Goal: Task Accomplishment & Management: Use online tool/utility

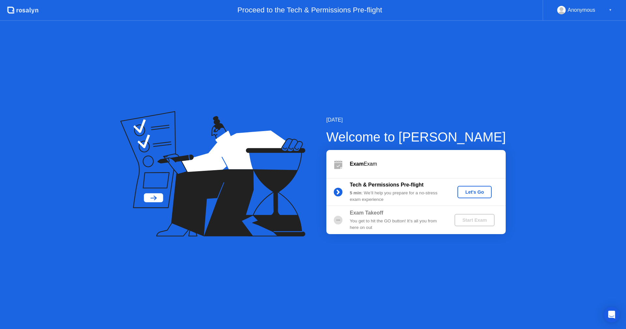
click at [474, 193] on div "Let's Go" at bounding box center [474, 192] width 29 height 5
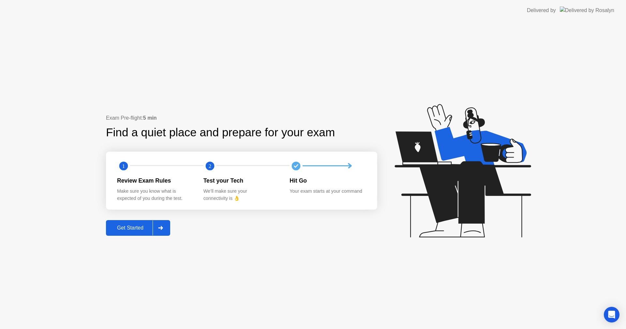
click at [140, 231] on div "Get Started" at bounding box center [130, 228] width 45 height 6
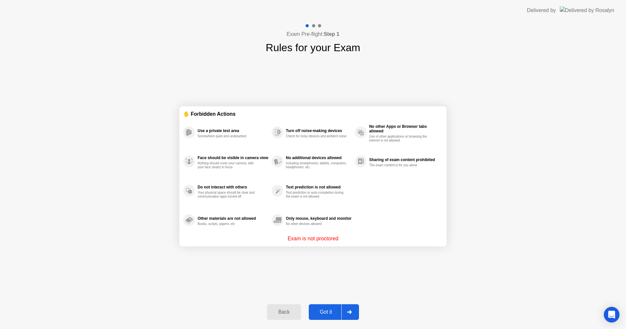
click at [321, 311] on div "Got it" at bounding box center [326, 312] width 31 height 6
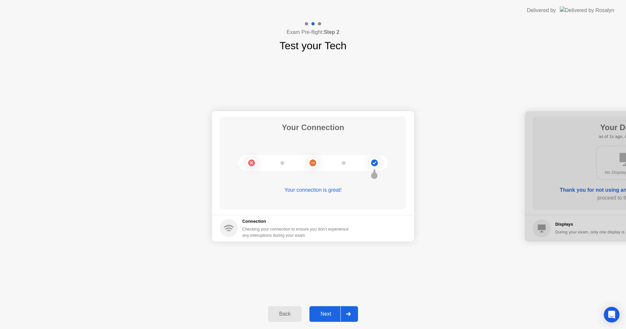
click at [321, 310] on button "Next" at bounding box center [334, 314] width 49 height 16
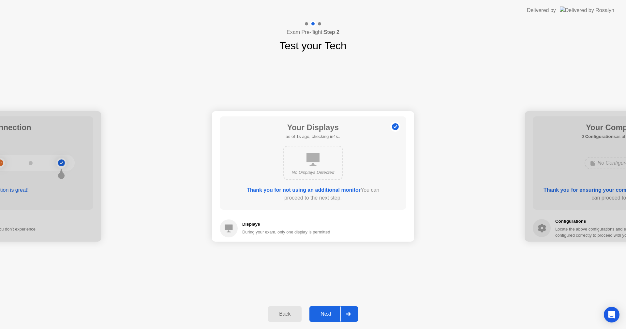
click at [321, 310] on button "Next" at bounding box center [334, 314] width 49 height 16
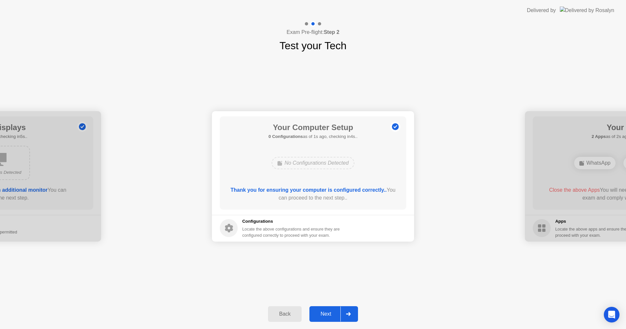
click at [321, 310] on button "Next" at bounding box center [334, 314] width 49 height 16
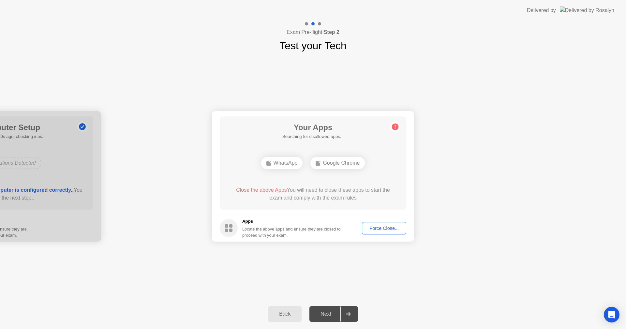
click at [341, 267] on div "Your Connection Your connection is great! Connection Checking your connection t…" at bounding box center [313, 176] width 626 height 246
click at [405, 187] on div "Your Apps 2 Apps as of 0s ago, checking in5s.. WhatsApp Google Chrome Close the…" at bounding box center [313, 162] width 187 height 93
click at [340, 194] on div "Close the above Apps You will need to close these apps to start the exam and co…" at bounding box center [313, 194] width 168 height 16
click at [380, 230] on div "Force Close..." at bounding box center [384, 228] width 40 height 5
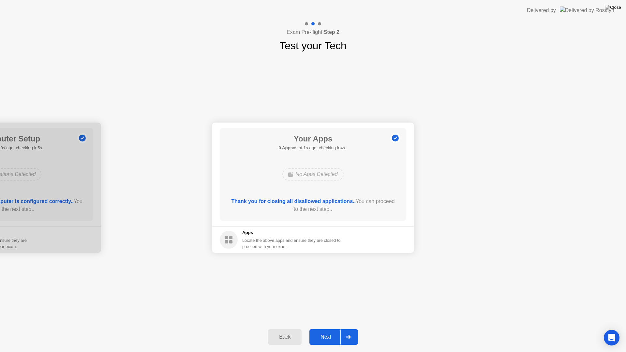
click at [332, 329] on div "Next" at bounding box center [326, 337] width 29 height 6
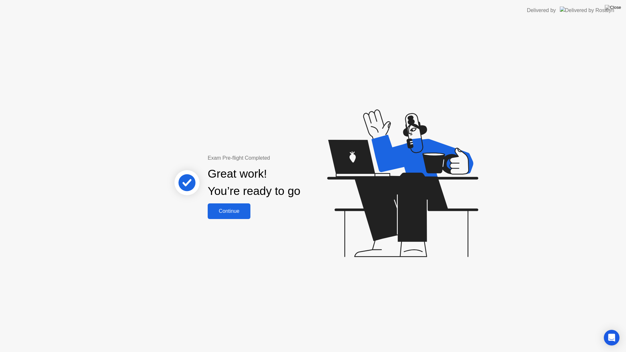
click at [238, 219] on button "Continue" at bounding box center [229, 212] width 43 height 16
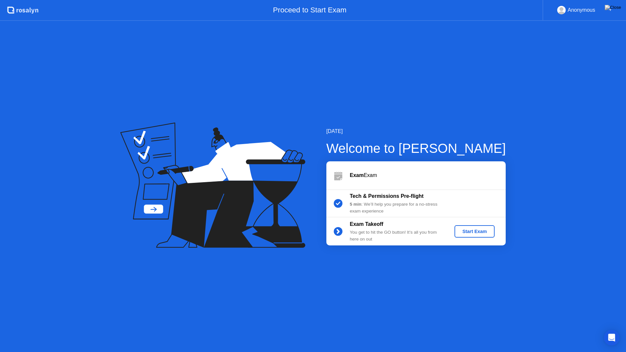
click at [464, 235] on button "Start Exam" at bounding box center [475, 231] width 40 height 12
